Goal: Check status: Check status

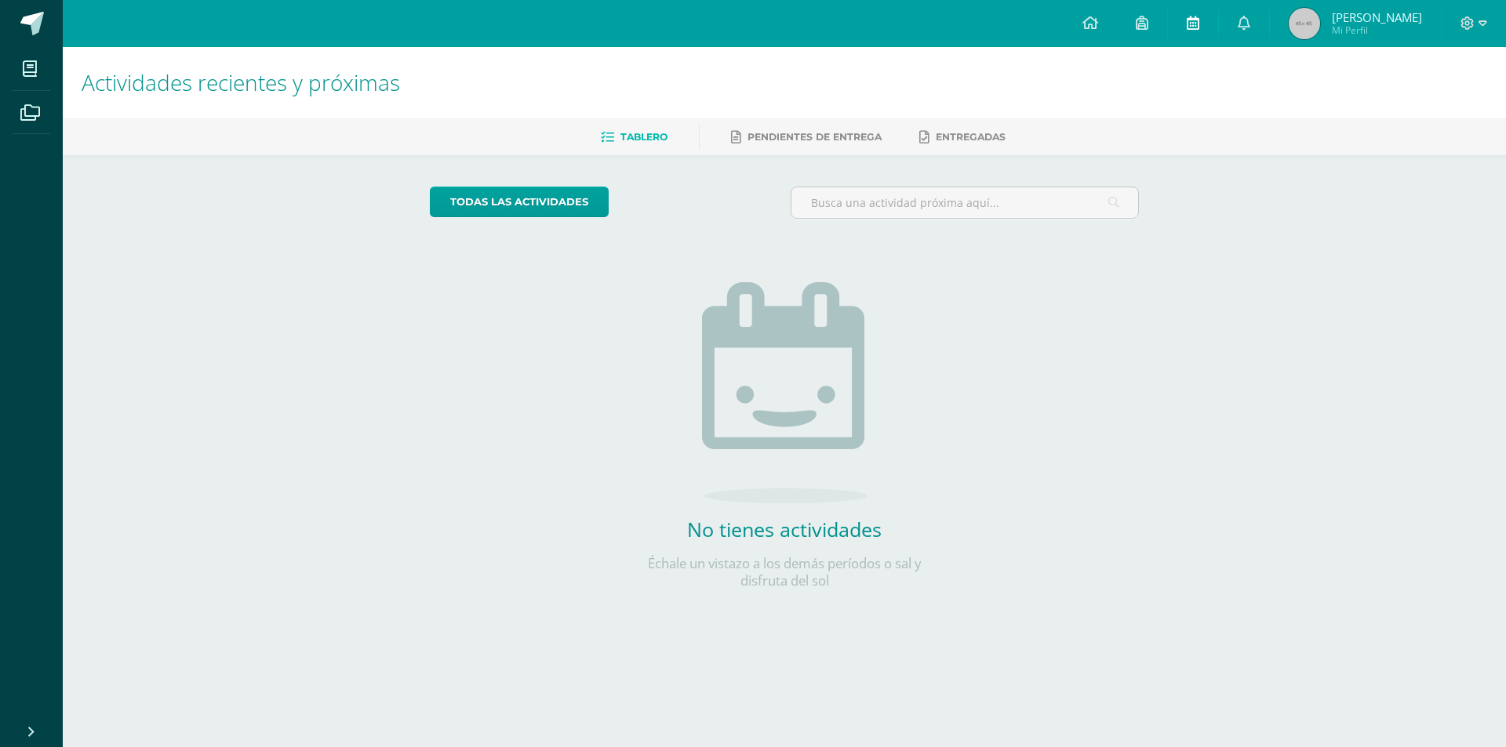
click at [1205, 24] on link at bounding box center [1193, 23] width 50 height 47
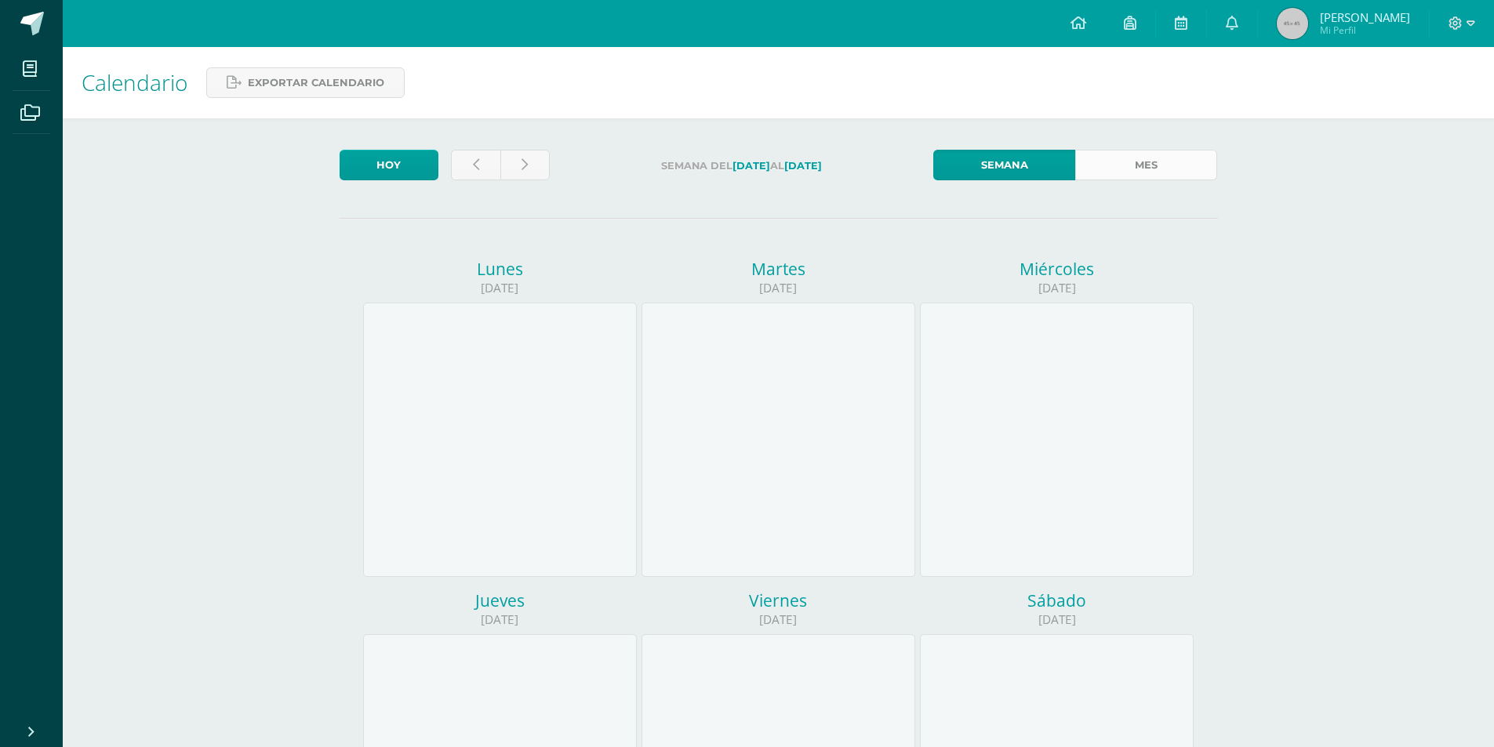
click at [1166, 162] on link "Mes" at bounding box center [1146, 165] width 142 height 31
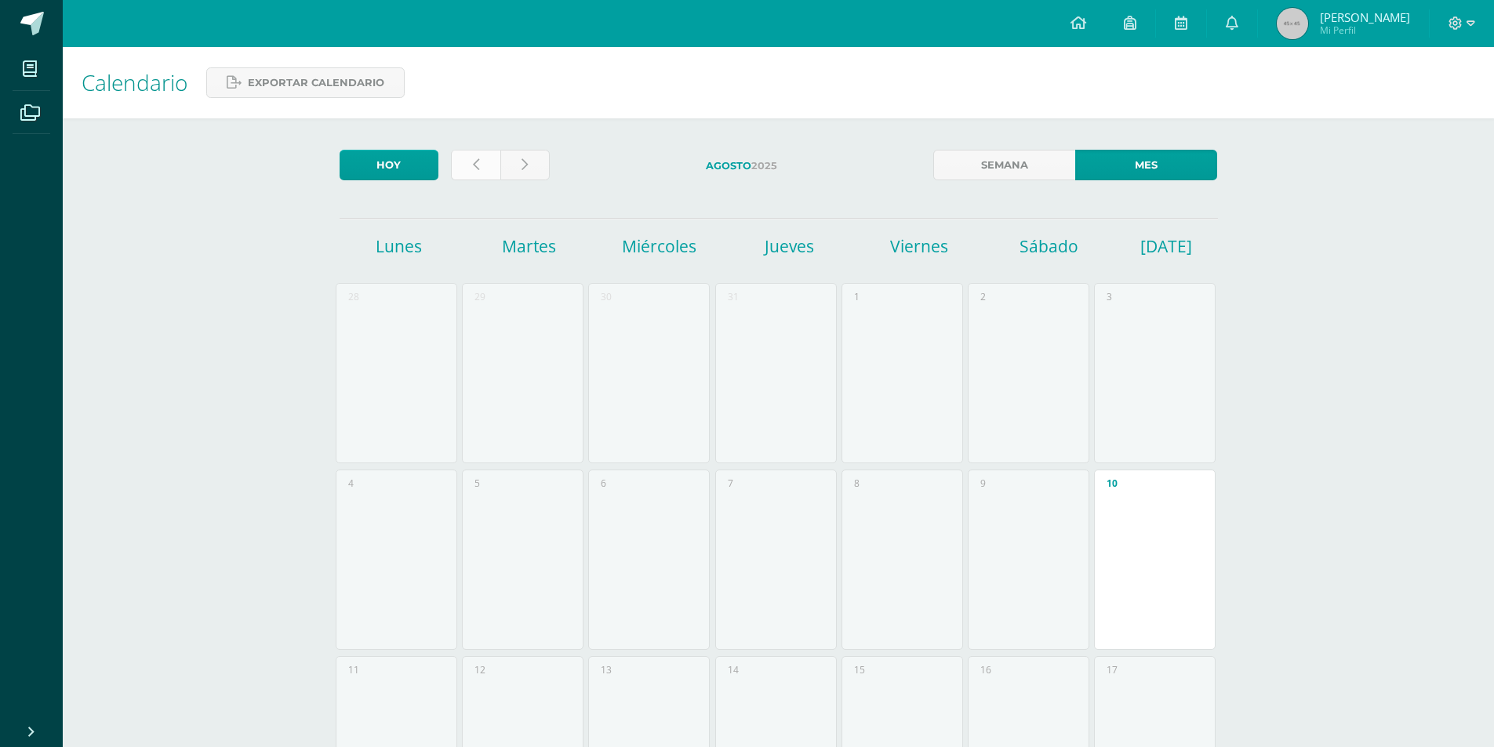
click at [483, 157] on link at bounding box center [475, 165] width 49 height 31
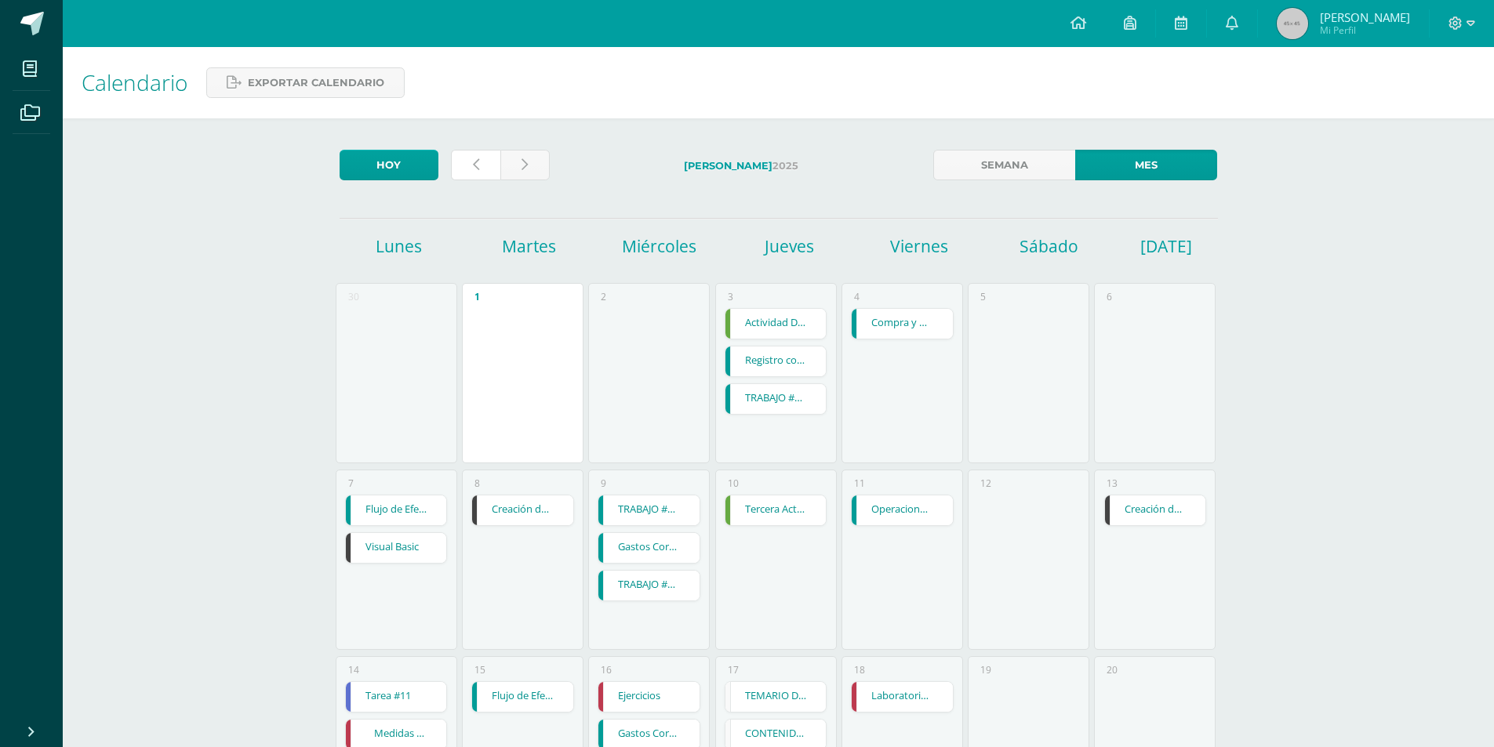
click at [483, 157] on link at bounding box center [475, 165] width 49 height 31
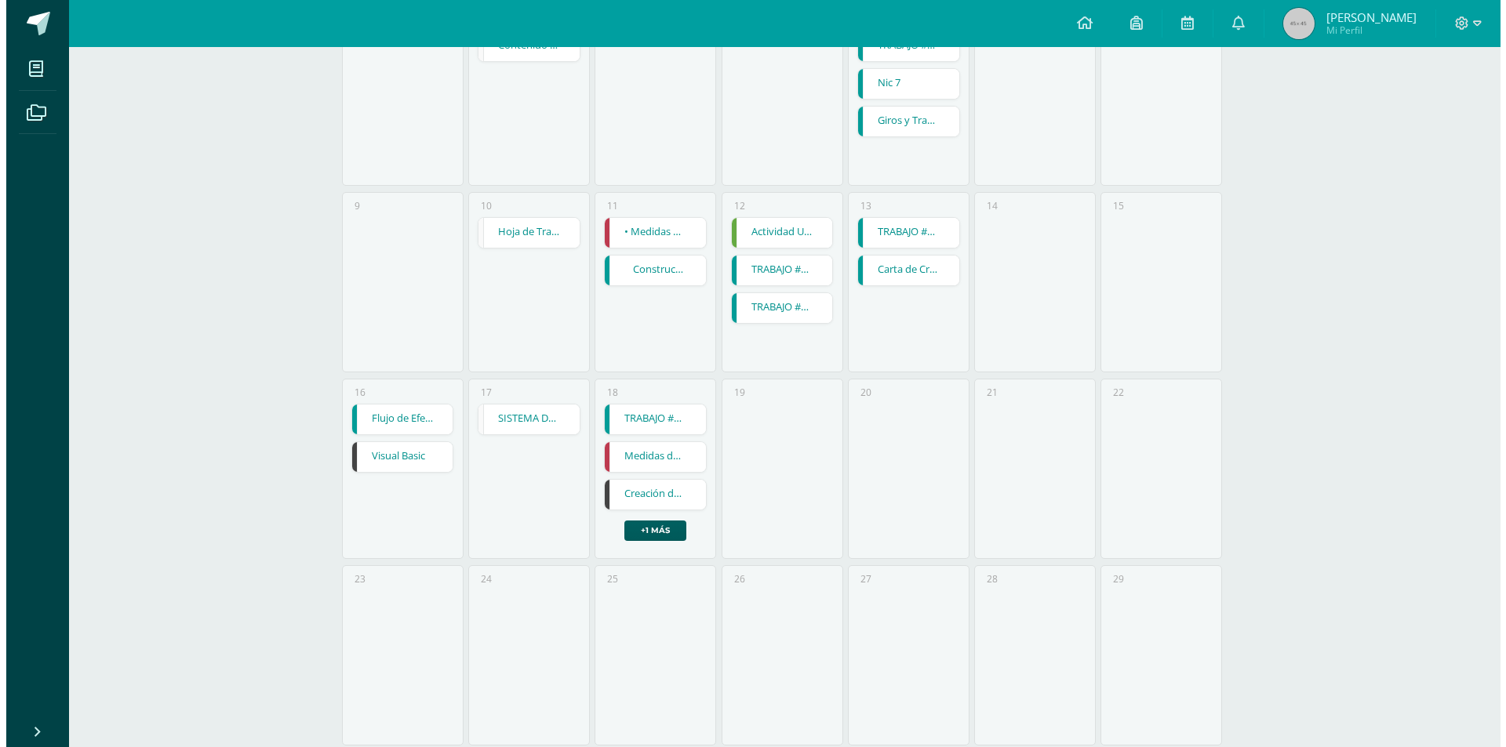
scroll to position [452, 0]
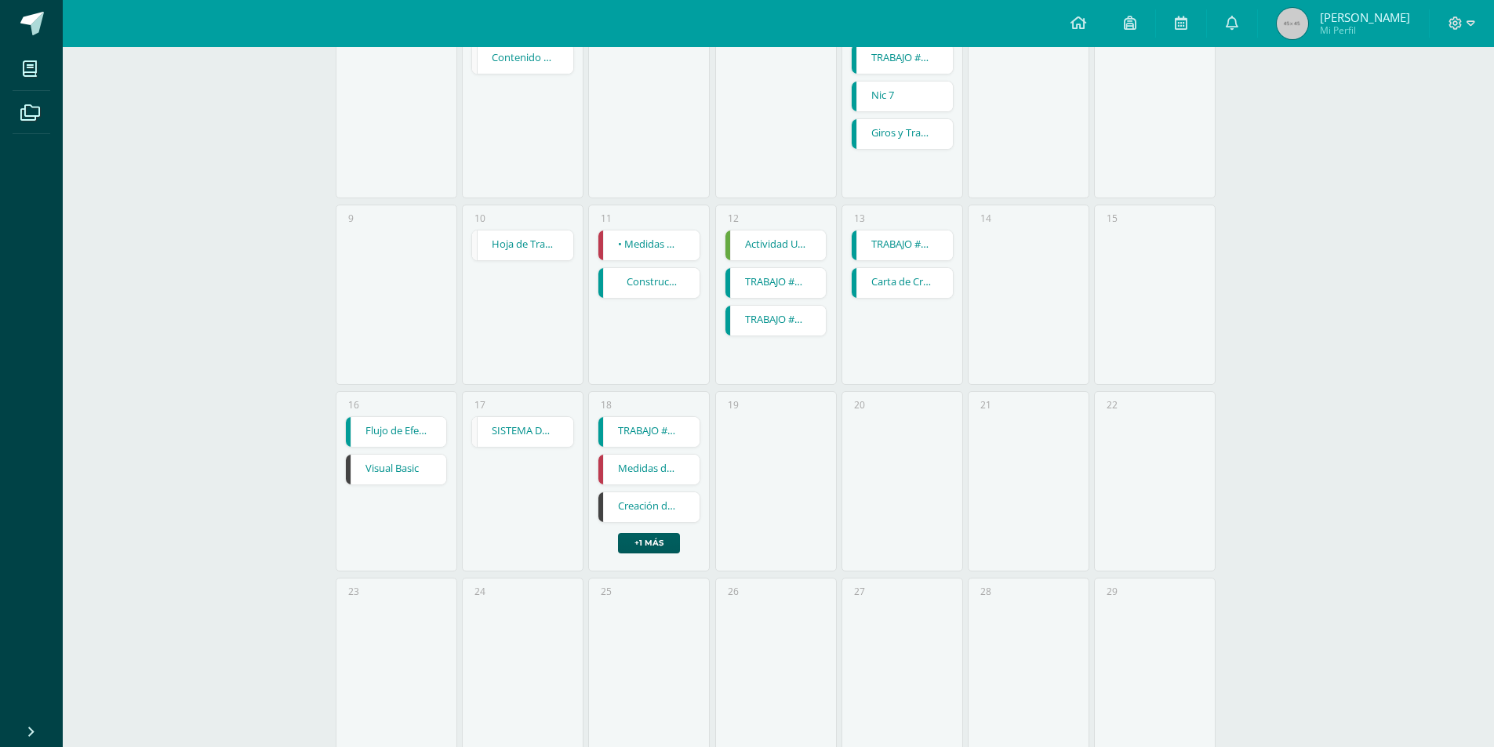
click at [418, 474] on link "Visual Basic" at bounding box center [396, 470] width 101 height 30
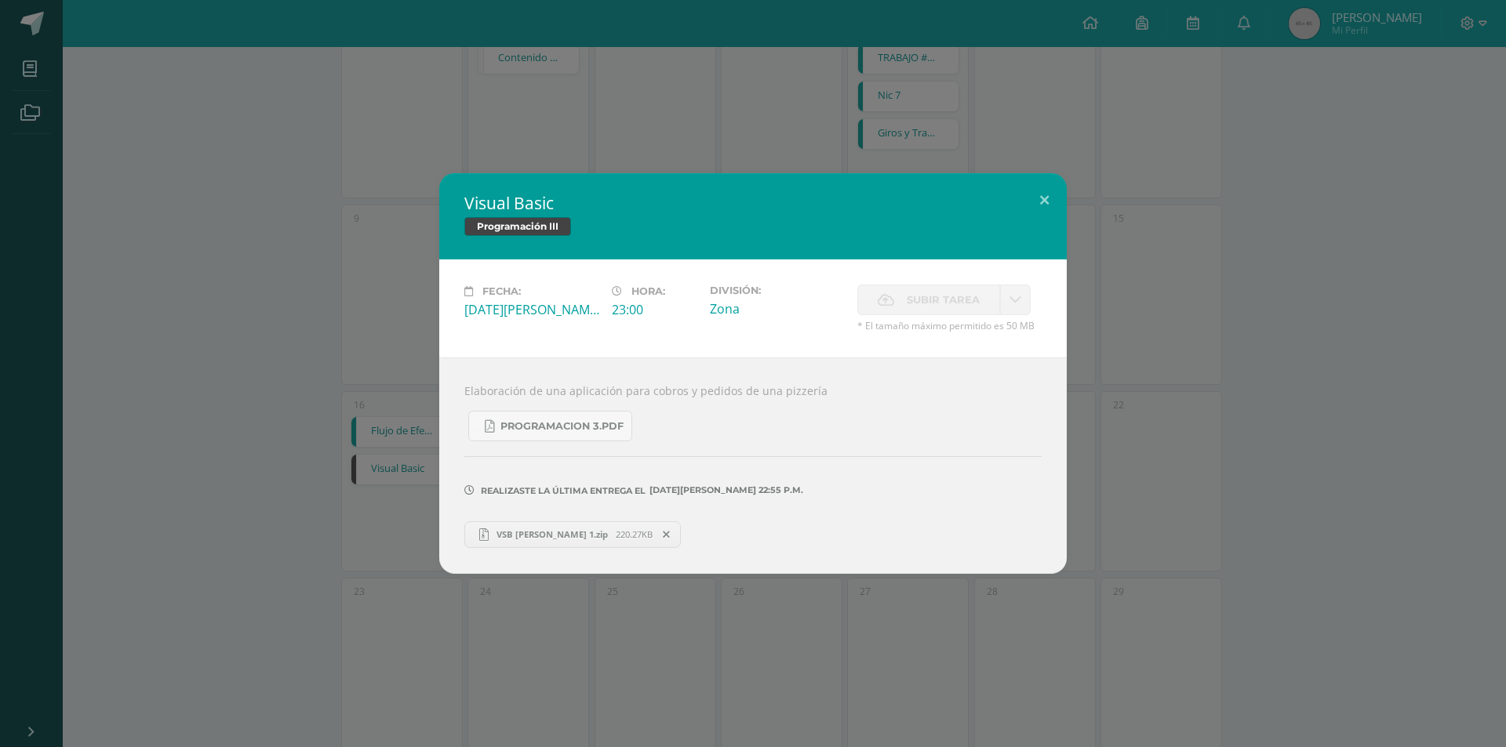
click at [615, 642] on div "Visual Basic Programación III Fecha: Lunes 16 de Junio Hora: 23:00 División: Zo…" at bounding box center [753, 373] width 1506 height 747
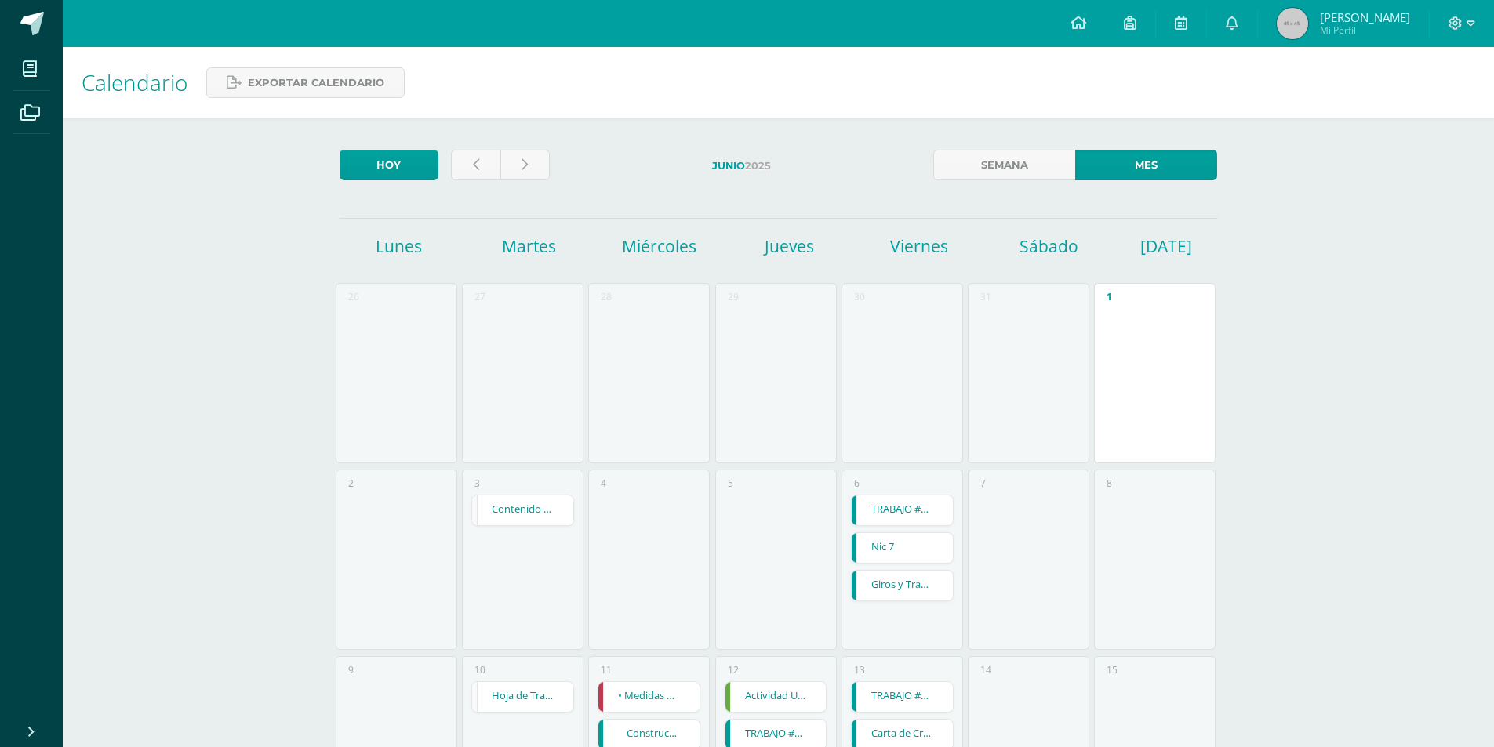
scroll to position [471, 0]
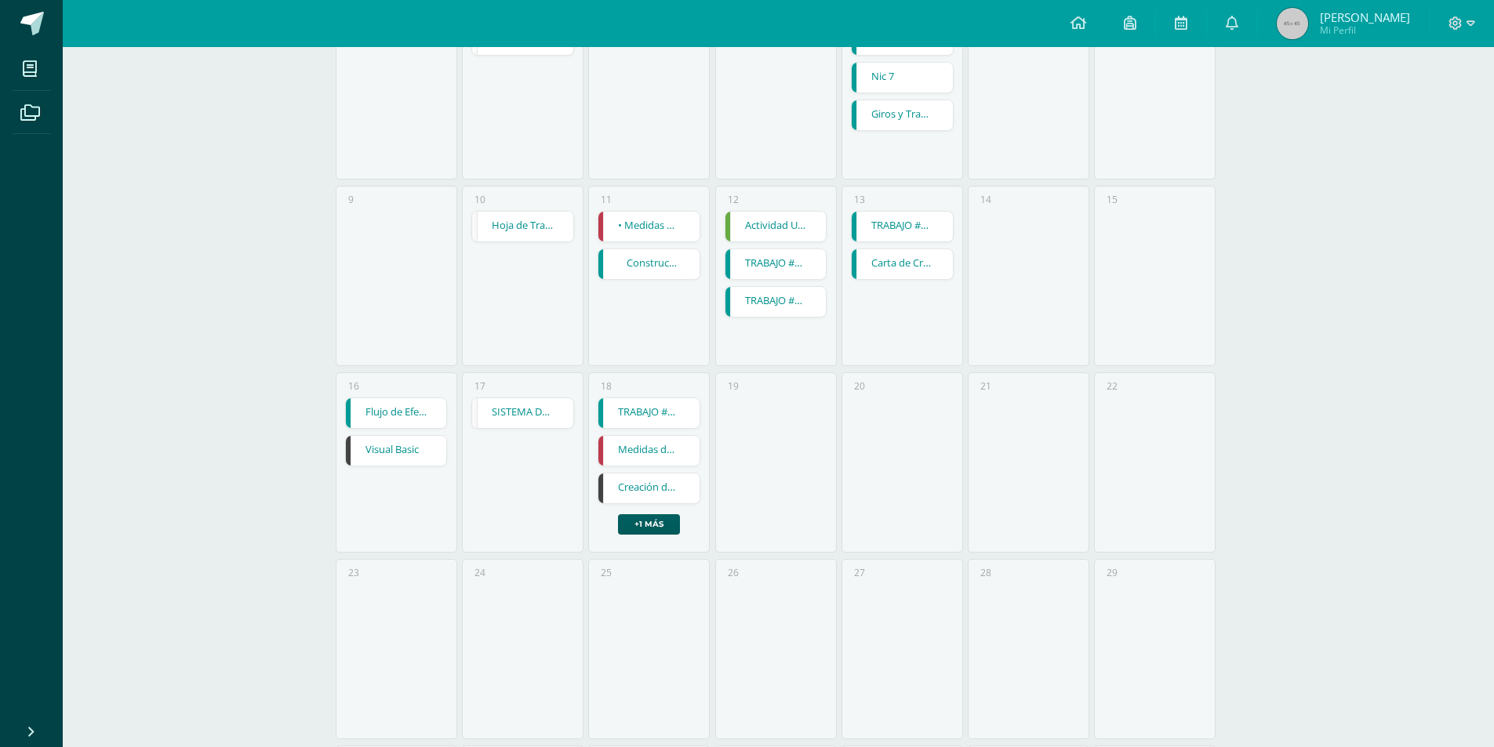
click at [407, 449] on link "Visual Basic" at bounding box center [396, 451] width 101 height 30
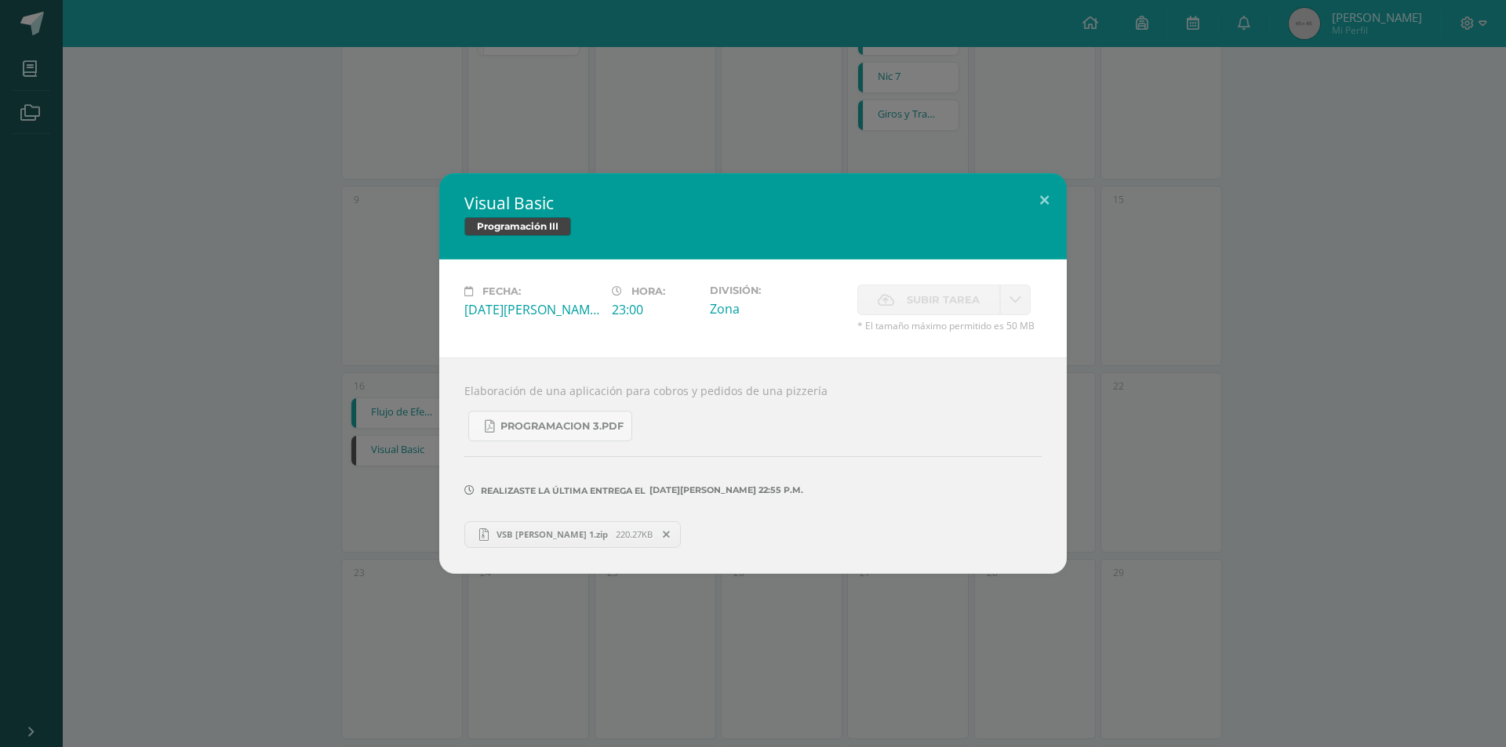
click at [276, 478] on div "Visual Basic Programación III Fecha: Lunes 16 de Junio Hora: 23:00 División: Zo…" at bounding box center [752, 373] width 1493 height 400
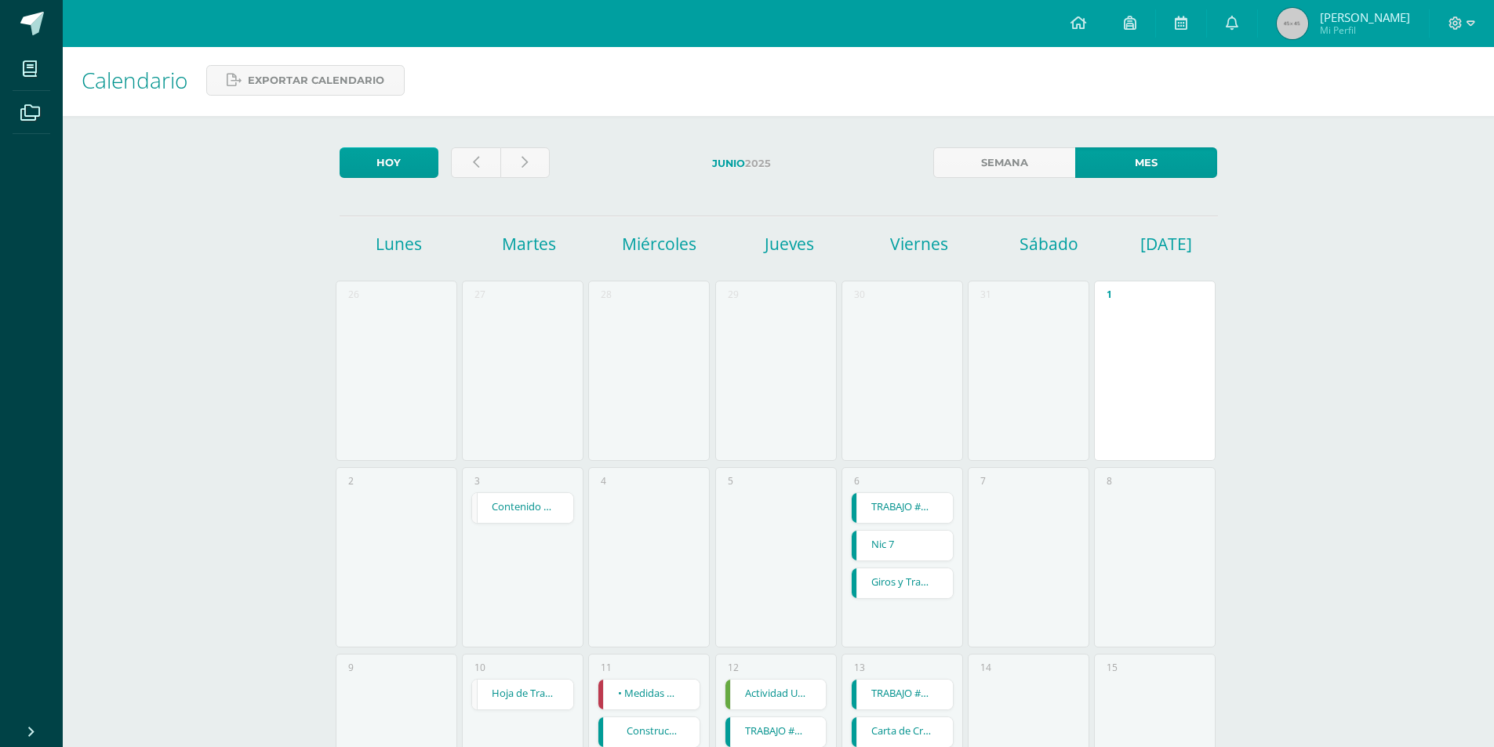
scroll to position [0, 0]
click at [529, 172] on link at bounding box center [524, 165] width 49 height 31
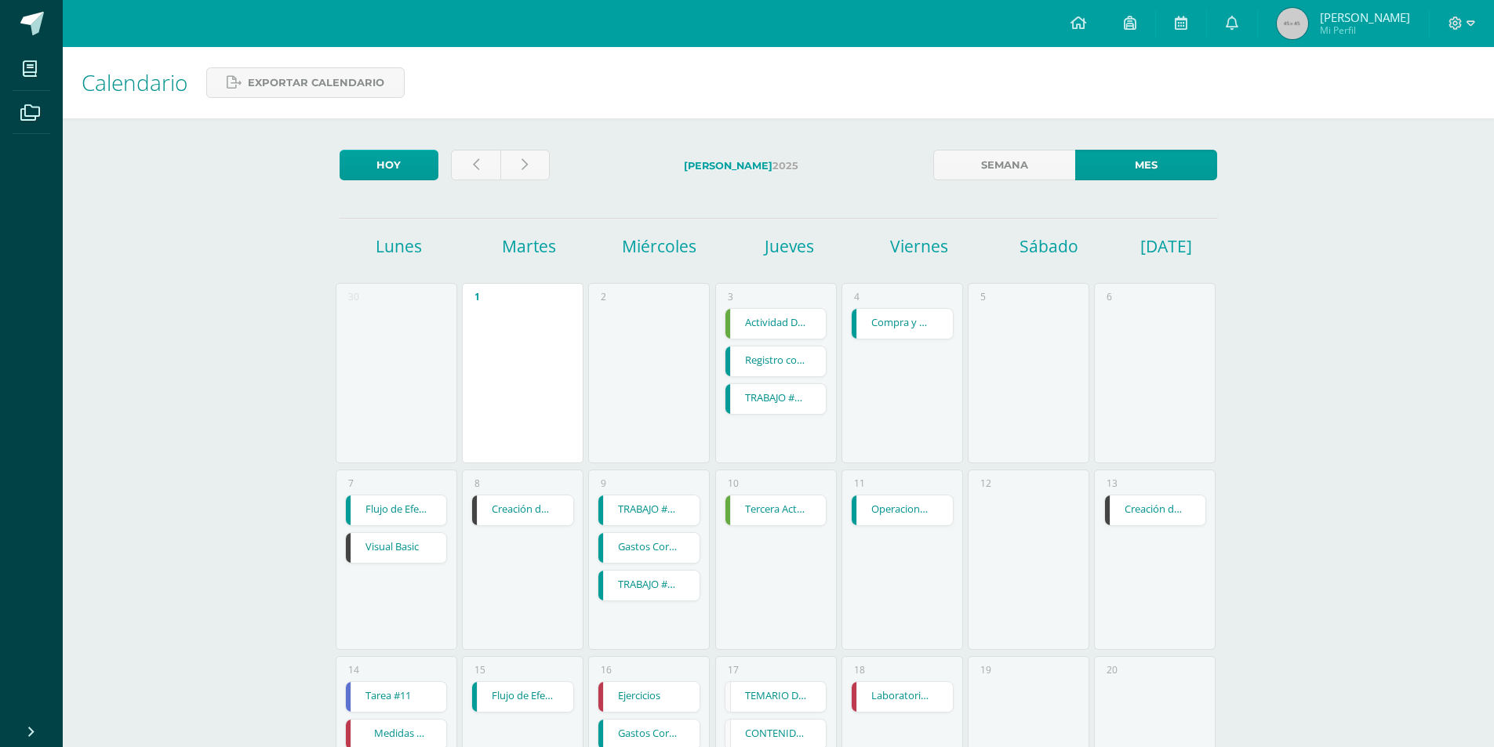
click at [423, 543] on link "Visual Basic" at bounding box center [396, 548] width 101 height 30
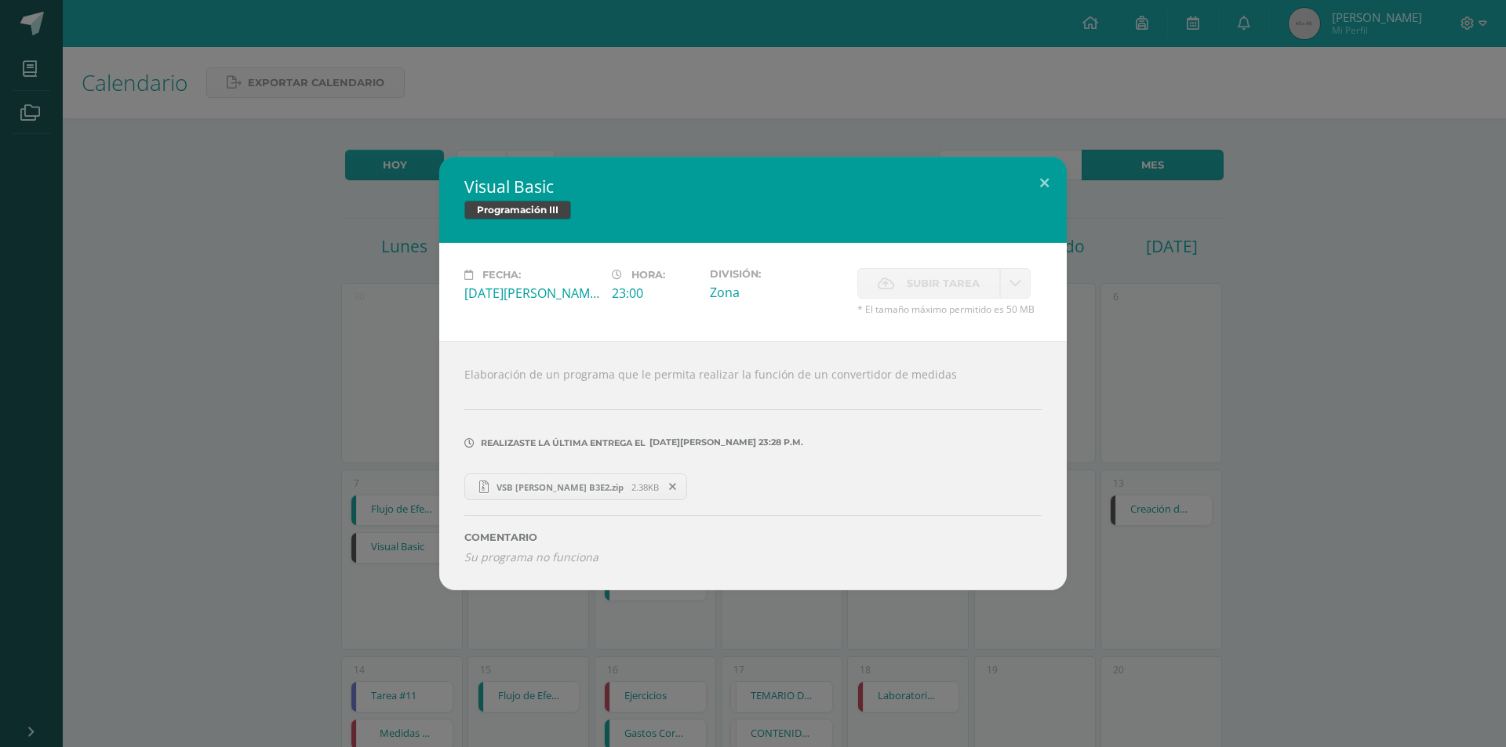
click at [288, 575] on div "Visual Basic Programación III Fecha: [DATE][PERSON_NAME]: 23:00 División: Zona …" at bounding box center [752, 374] width 1493 height 434
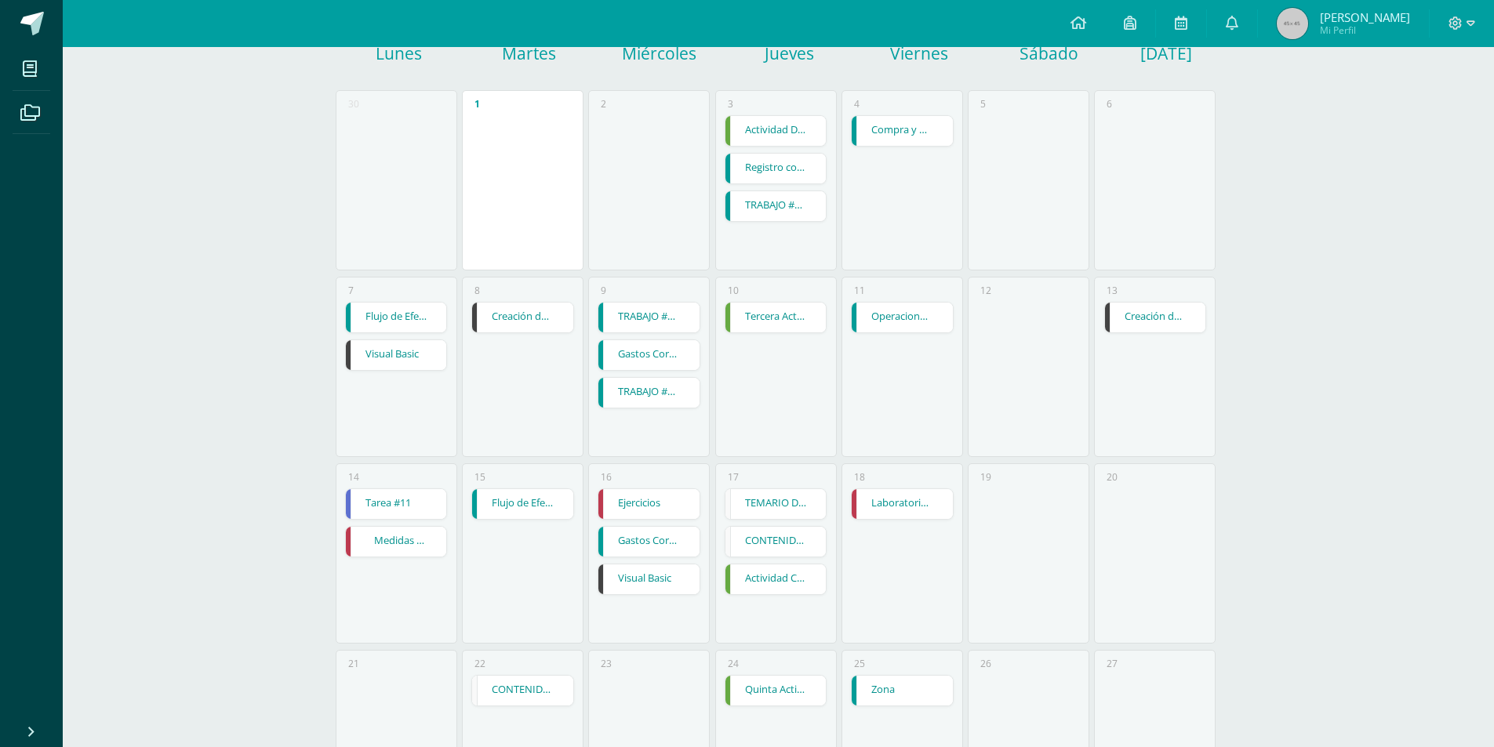
scroll to position [235, 0]
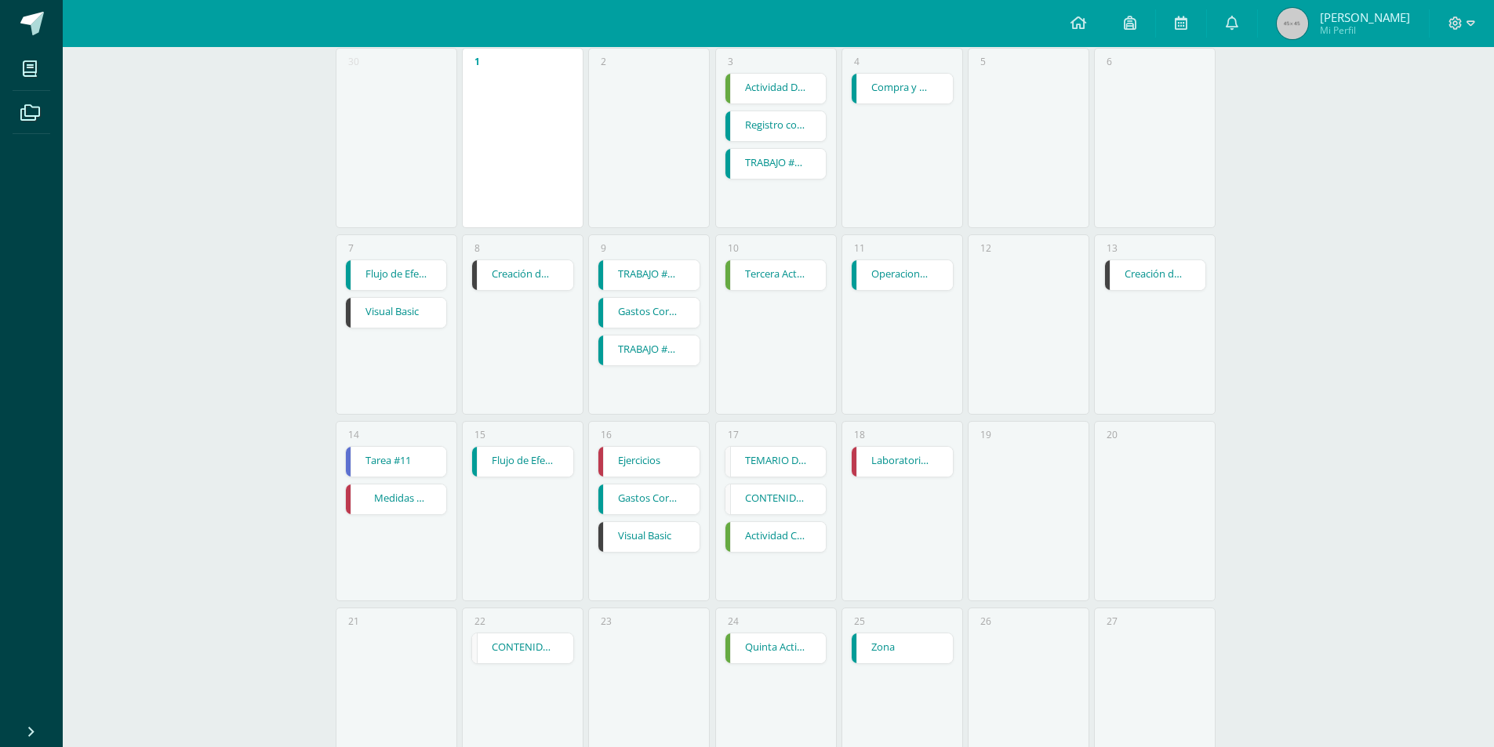
click at [630, 537] on link "Visual Basic" at bounding box center [648, 537] width 101 height 30
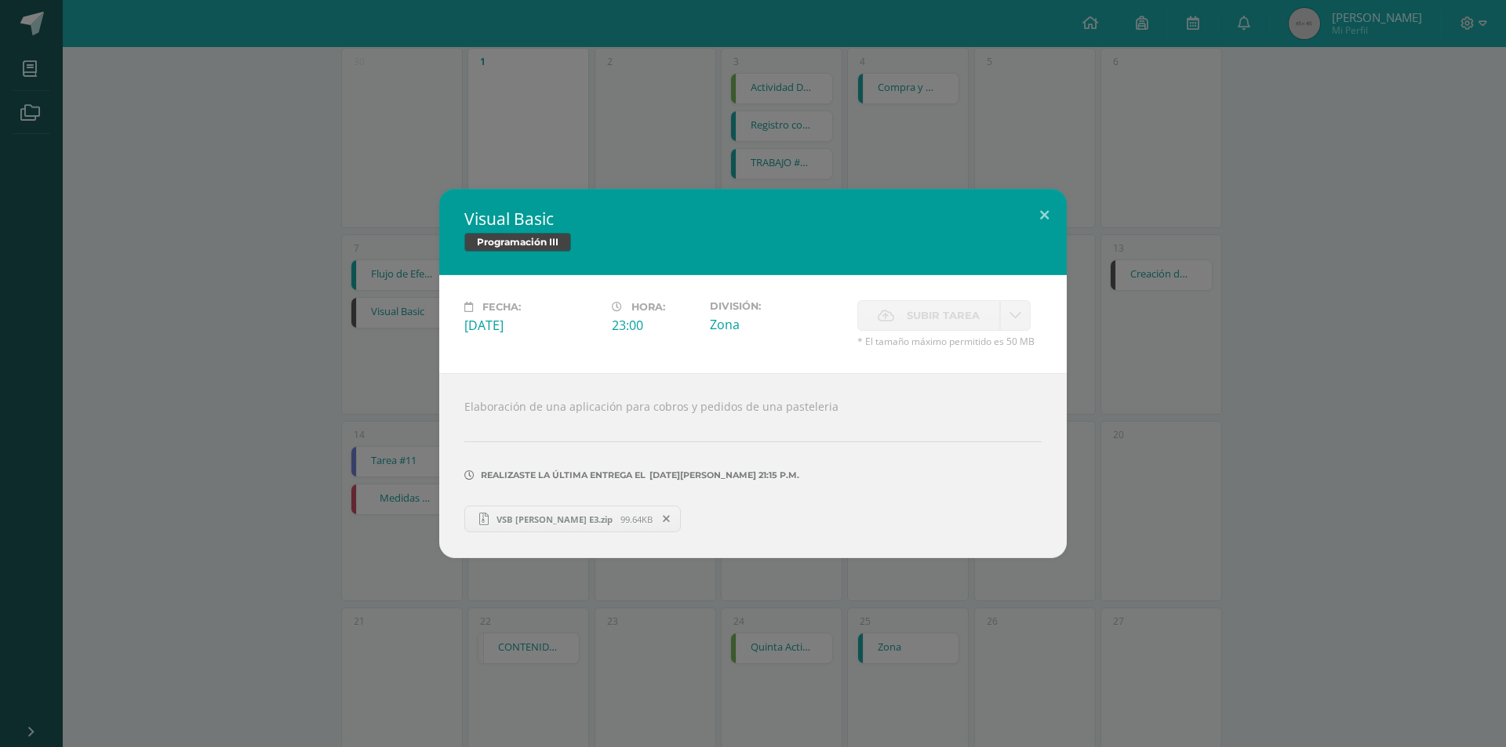
click at [305, 434] on div "Visual Basic Programación III Fecha: Miércoles 16 de Julio Hora: 23:00 División…" at bounding box center [752, 373] width 1493 height 369
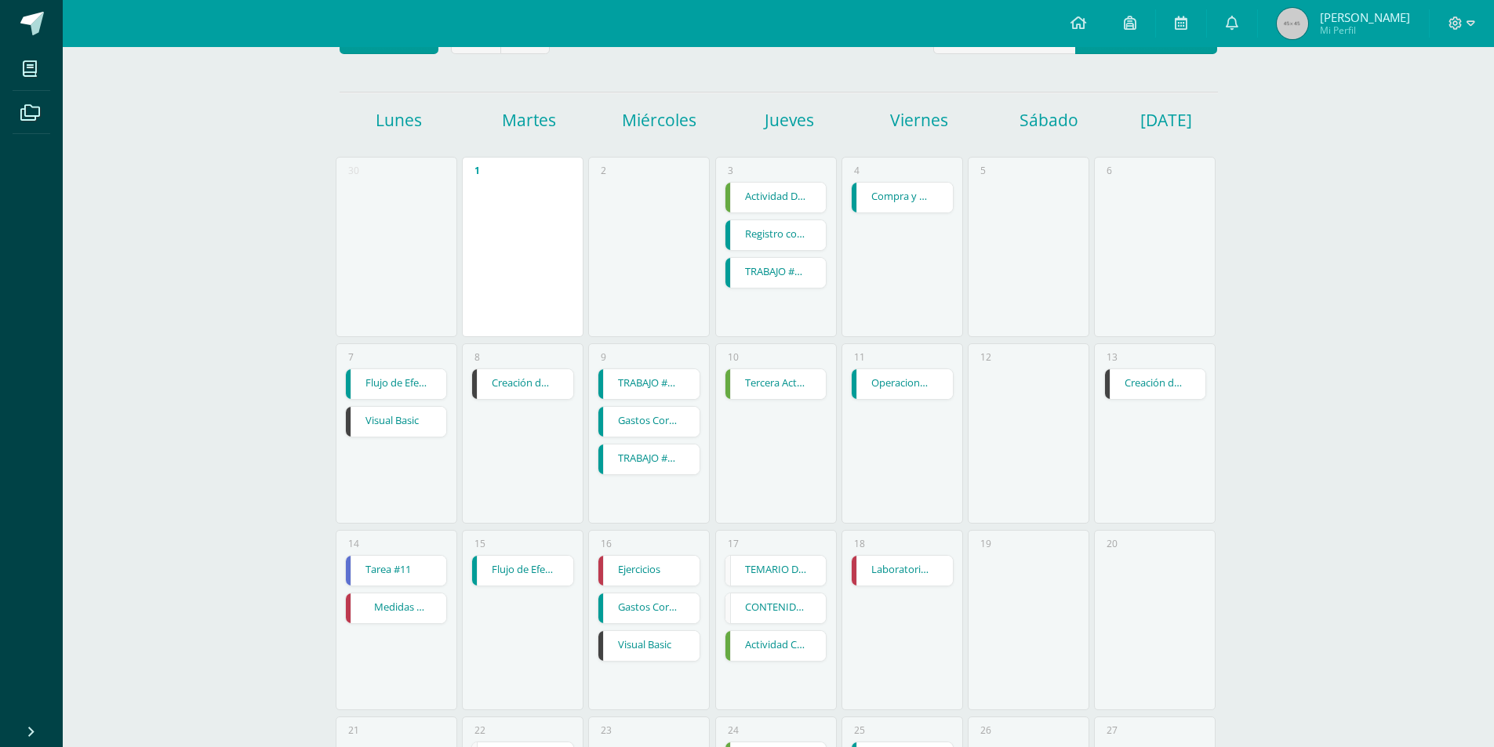
scroll to position [157, 0]
